Goal: Browse casually

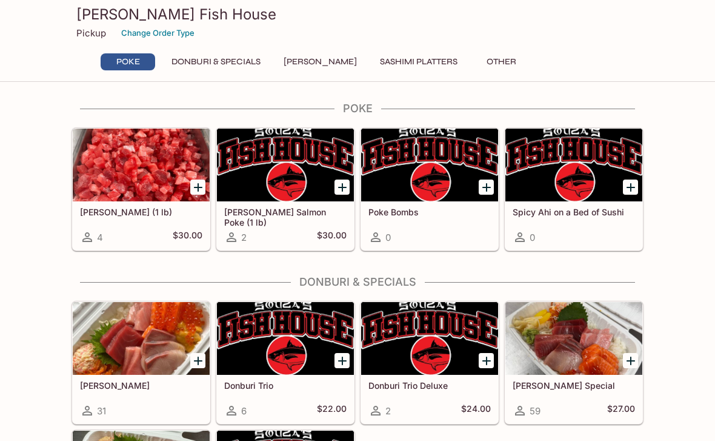
click at [220, 62] on button "Donburi & Specials" at bounding box center [216, 61] width 102 height 17
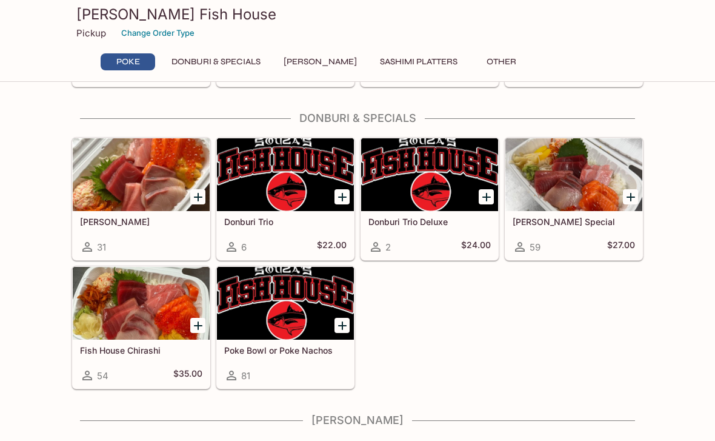
scroll to position [167, 0]
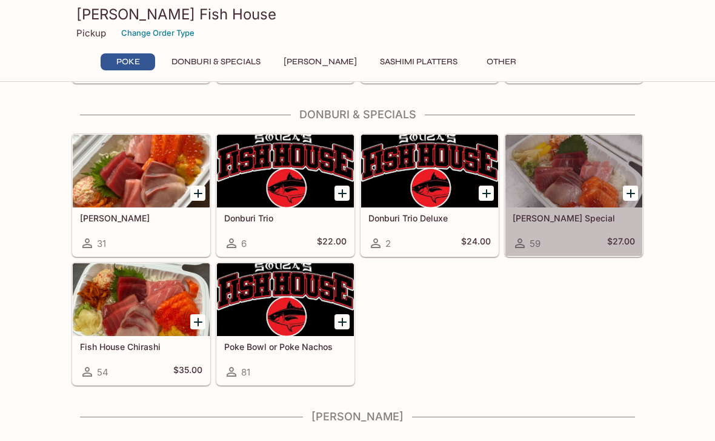
click at [578, 185] on div at bounding box center [573, 171] width 137 height 73
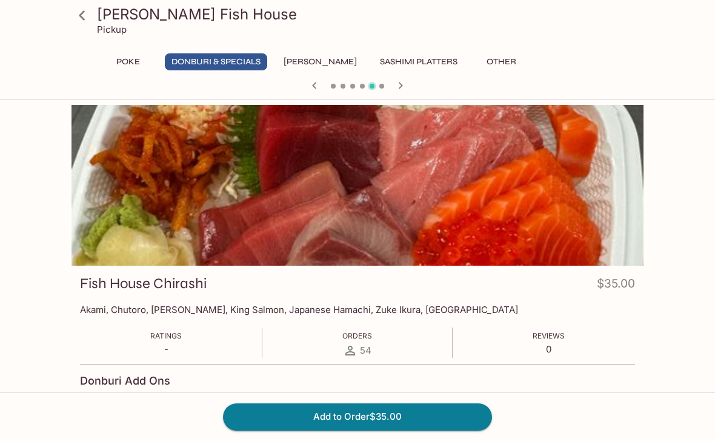
click at [311, 59] on button "[PERSON_NAME]" at bounding box center [320, 61] width 87 height 17
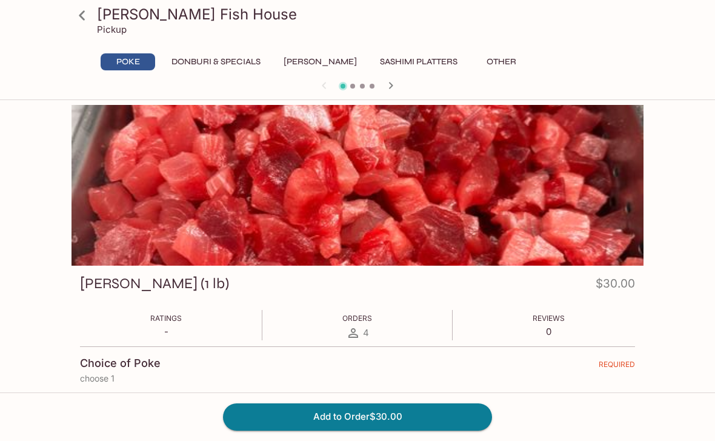
click at [422, 68] on button "Sashimi Platters" at bounding box center [418, 61] width 91 height 17
click at [405, 59] on button "Sashimi Platters" at bounding box center [418, 61] width 91 height 17
click at [497, 98] on div "[PERSON_NAME] Fish House Pickup Poke Donburi & Specials Sushi Cakes Sashimi Pla…" at bounding box center [357, 50] width 715 height 100
click at [407, 62] on button "Sashimi Platters" at bounding box center [418, 61] width 91 height 17
click at [397, 88] on icon "button" at bounding box center [391, 85] width 15 height 15
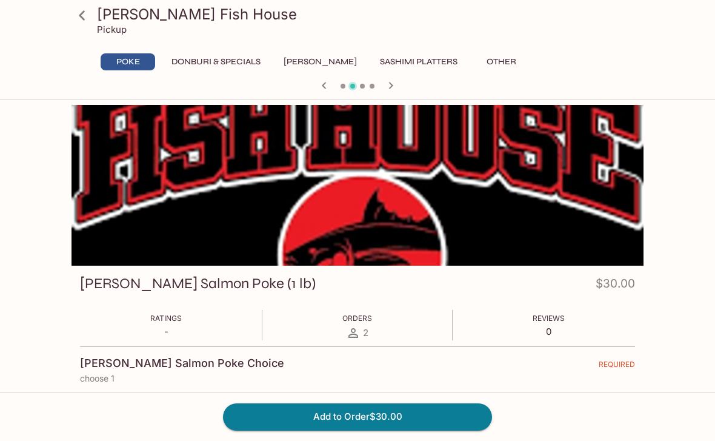
click at [236, 61] on button "Donburi & Specials" at bounding box center [216, 61] width 102 height 17
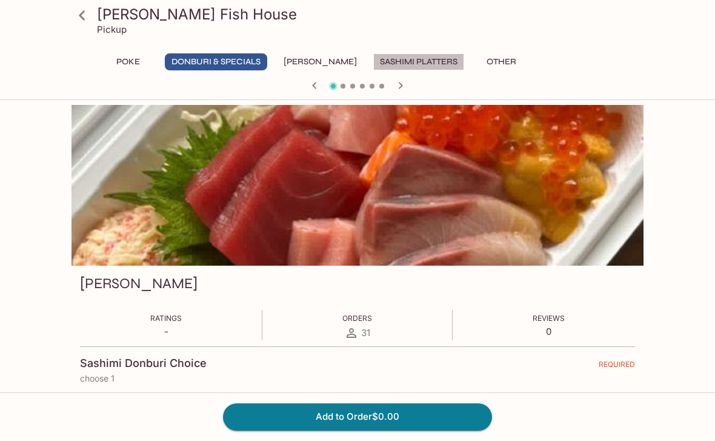
click at [408, 59] on button "Sashimi Platters" at bounding box center [418, 61] width 91 height 17
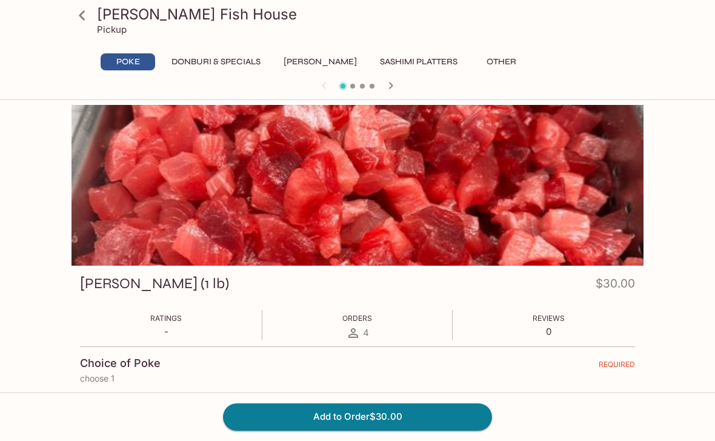
click at [385, 91] on icon "button" at bounding box center [391, 85] width 15 height 15
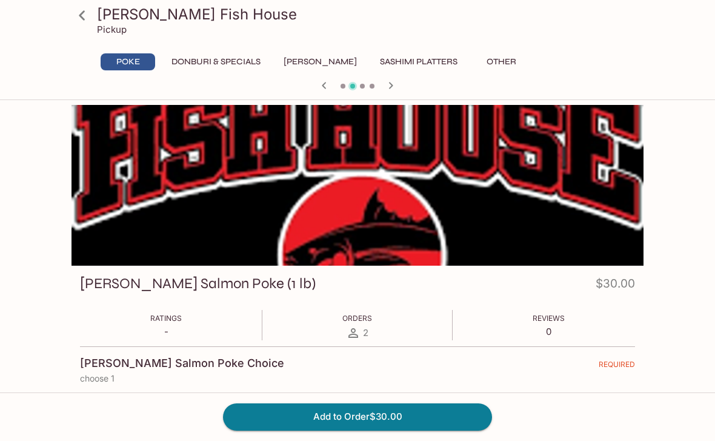
click at [380, 89] on div at bounding box center [358, 87] width 582 height 18
click at [379, 85] on div at bounding box center [358, 87] width 582 height 18
click at [394, 92] on icon "button" at bounding box center [391, 85] width 15 height 15
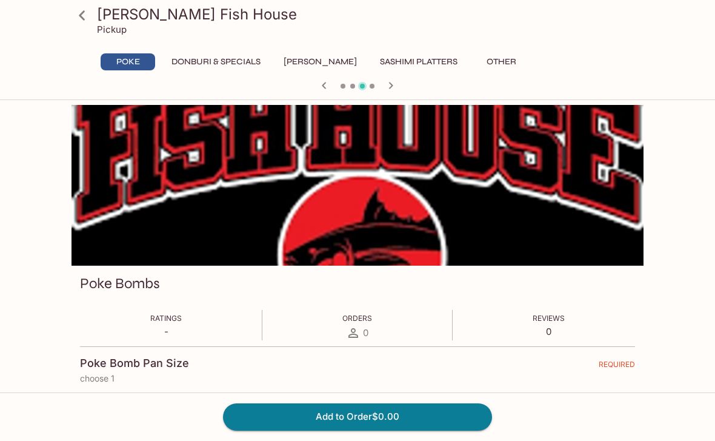
click at [405, 65] on button "Sashimi Platters" at bounding box center [418, 61] width 91 height 17
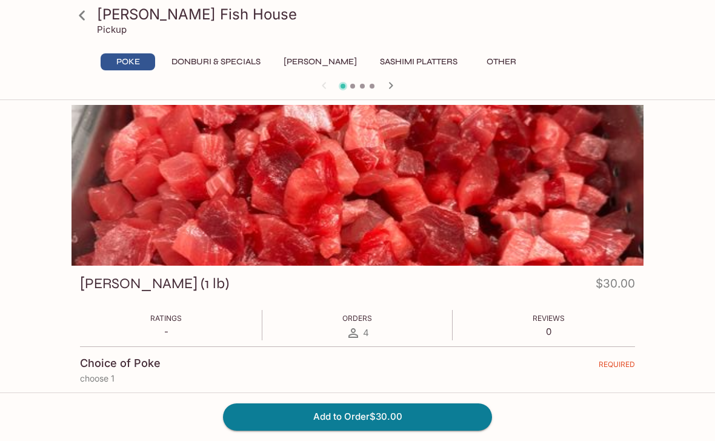
click at [201, 70] on button "Donburi & Specials" at bounding box center [216, 61] width 102 height 17
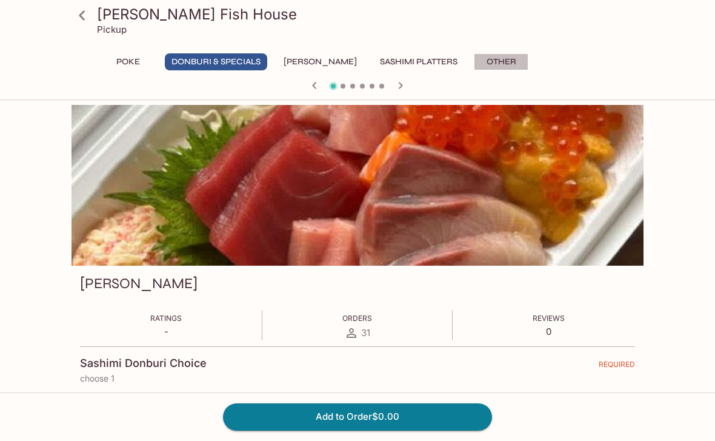
click at [493, 59] on button "Other" at bounding box center [501, 61] width 55 height 17
